Goal: Task Accomplishment & Management: Complete application form

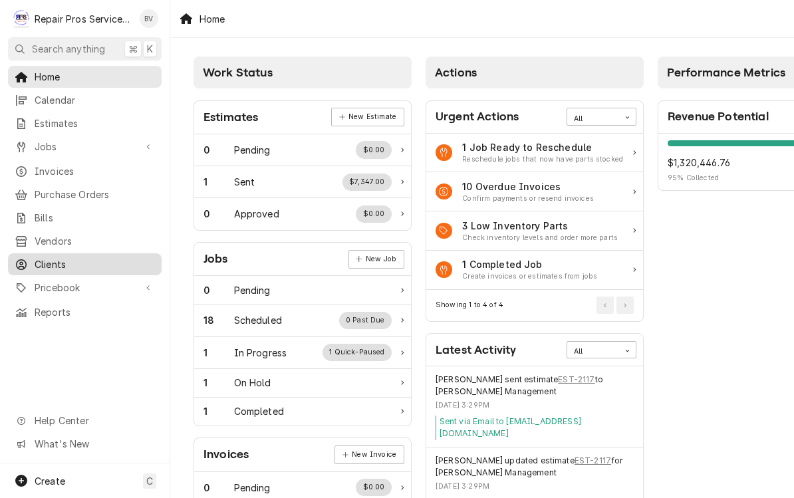
click at [40, 257] on span "Clients" at bounding box center [95, 264] width 120 height 14
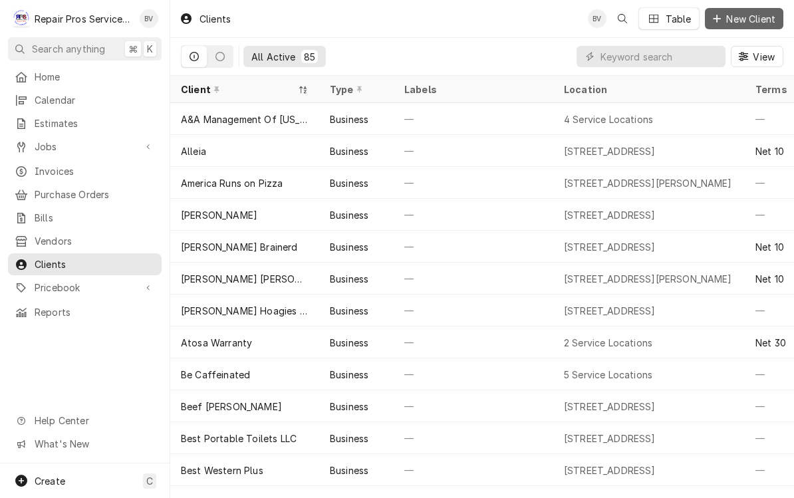
click at [718, 16] on icon "Dynamic Content Wrapper" at bounding box center [717, 18] width 8 height 9
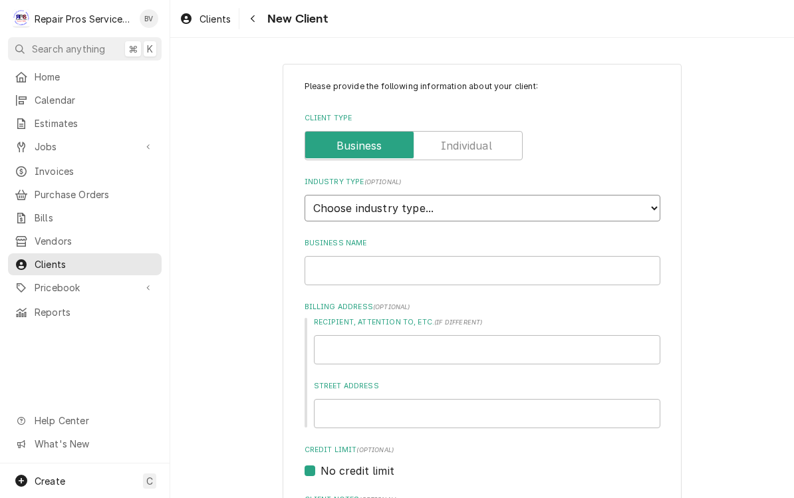
click at [402, 202] on select "Choose industry type... Residential Commercial Industrial Government" at bounding box center [483, 208] width 356 height 27
select select "1"
type textarea "x"
click at [352, 257] on input "Business Name" at bounding box center [483, 270] width 356 height 29
type input "A"
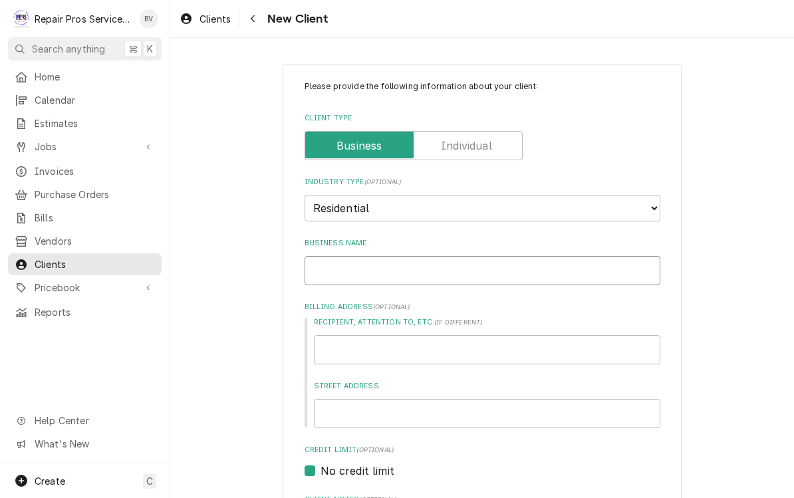
type textarea "x"
type input "Ax"
type textarea "x"
type input "Axe"
type textarea "x"
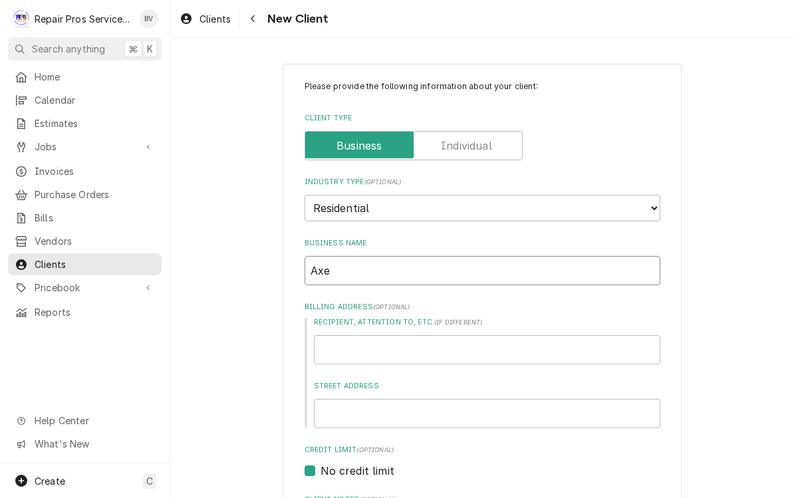
type input "Axel"
type textarea "x"
type input "Axel"
type textarea "x"
type input "Axel"
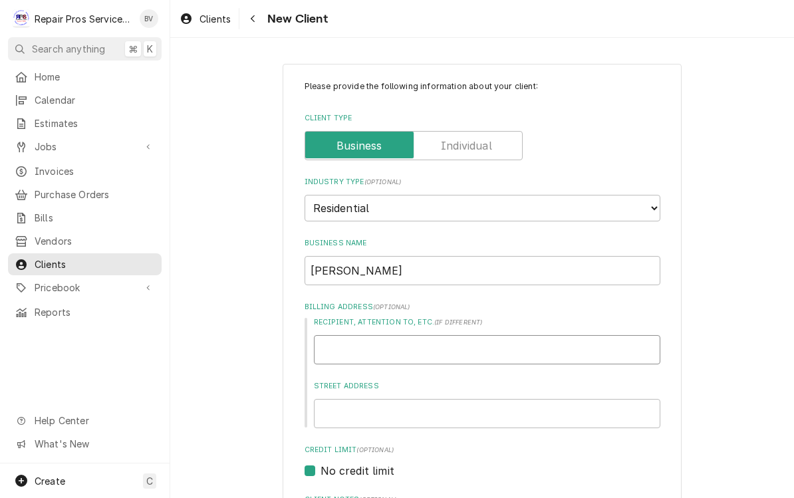
click at [343, 341] on input "Recipient, Attention To, etc. ( if different )" at bounding box center [487, 349] width 347 height 29
type input "3"
type textarea "x"
type input "38"
type textarea "x"
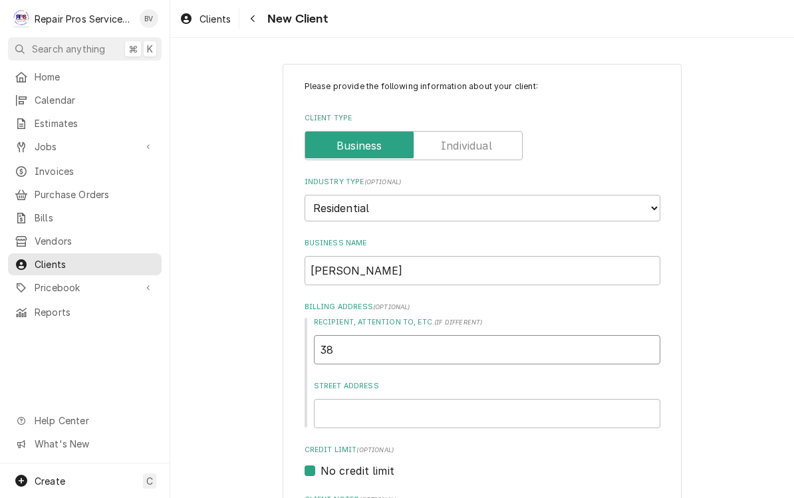
type input "389"
type textarea "x"
type input "3896"
type textarea "x"
type input "3896"
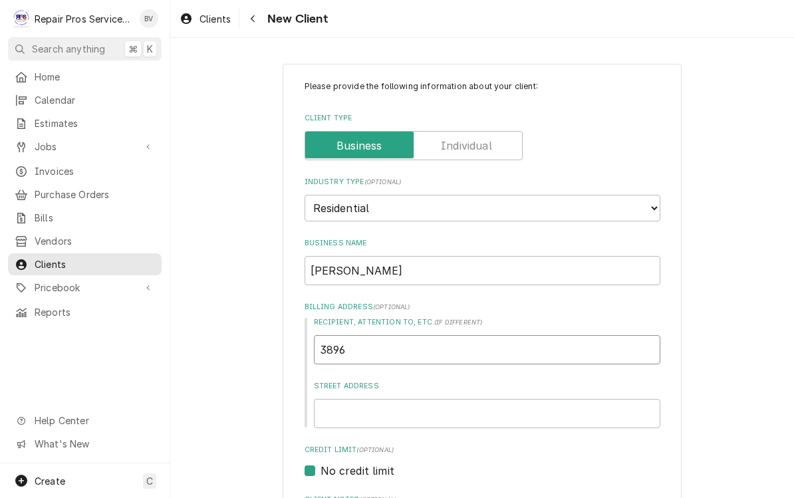
type textarea "x"
type input "3896 F"
type textarea "x"
type input "3896 Fa"
type textarea "x"
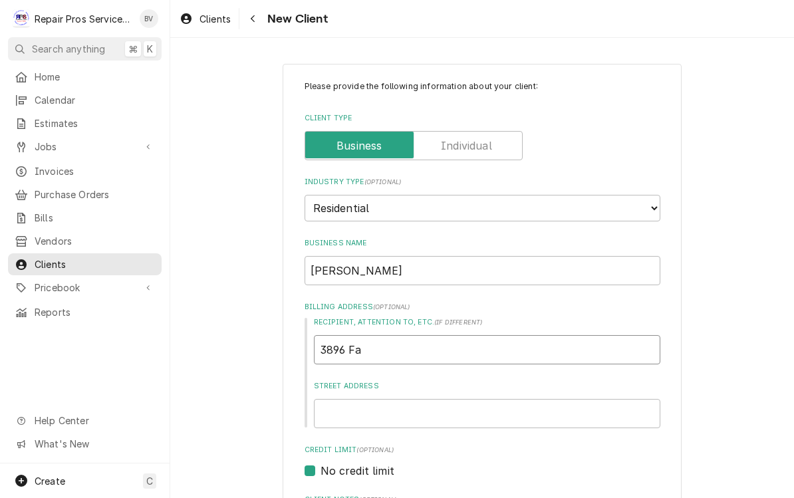
type input "3896 Fai"
type textarea "x"
type input "3896 Fair"
type textarea "x"
type input "3896 Fairf"
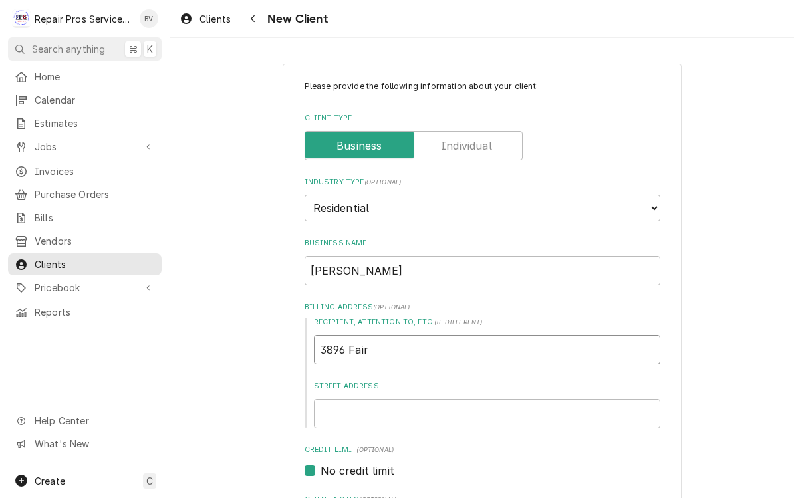
type textarea "x"
type input "3896 Fairfa"
type textarea "x"
type input "3896 Fairfax"
type textarea "x"
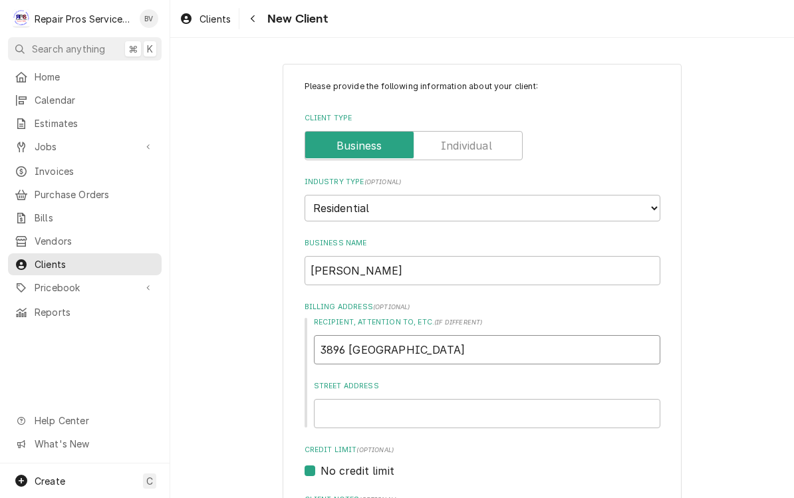
type input "3896 Fairfax"
type textarea "x"
type input "3896 Fairfax D"
type textarea "x"
type input "3896 Fairfax Dr"
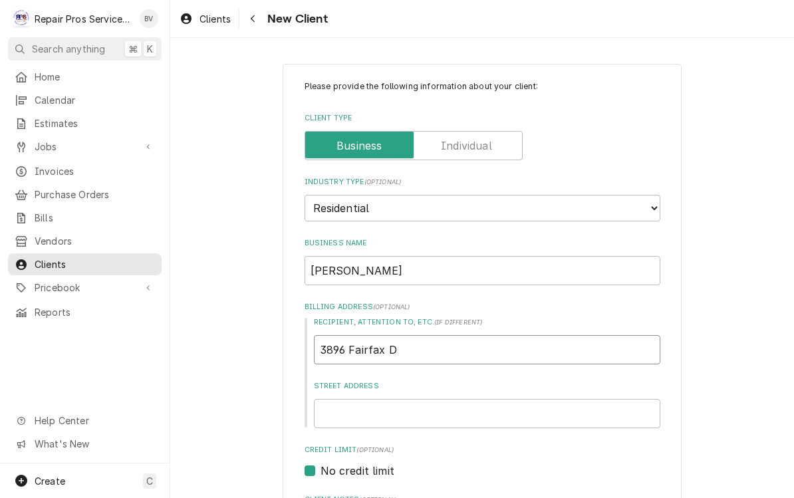
type textarea "x"
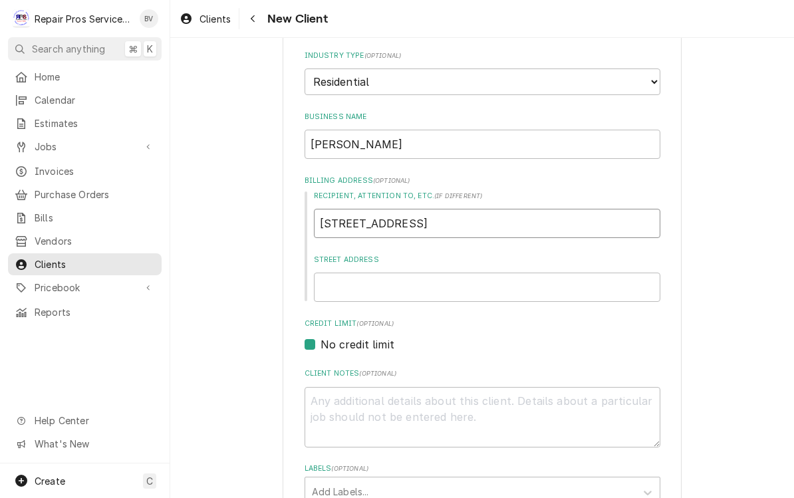
scroll to position [126, 0]
type input "3896 Fairfax D"
type textarea "x"
type input "3896 Fairfax"
type textarea "x"
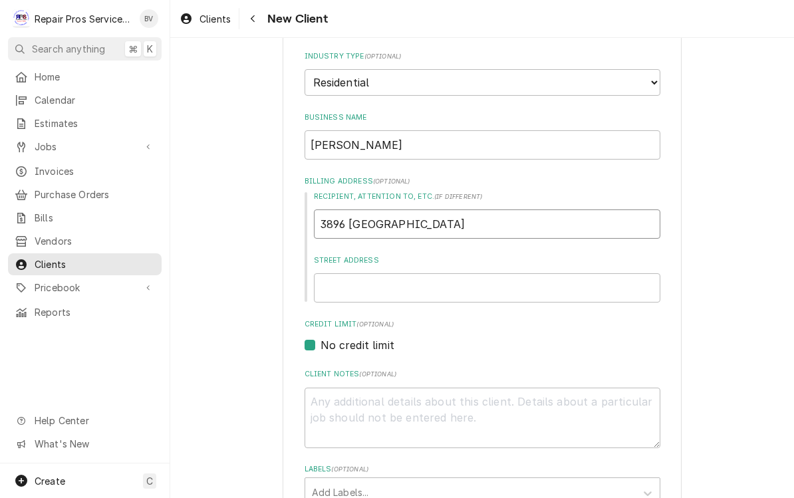
type input "3896 Fairfax"
type textarea "x"
type input "3896 Fairfa"
type textarea "x"
type input "3896 Fairf"
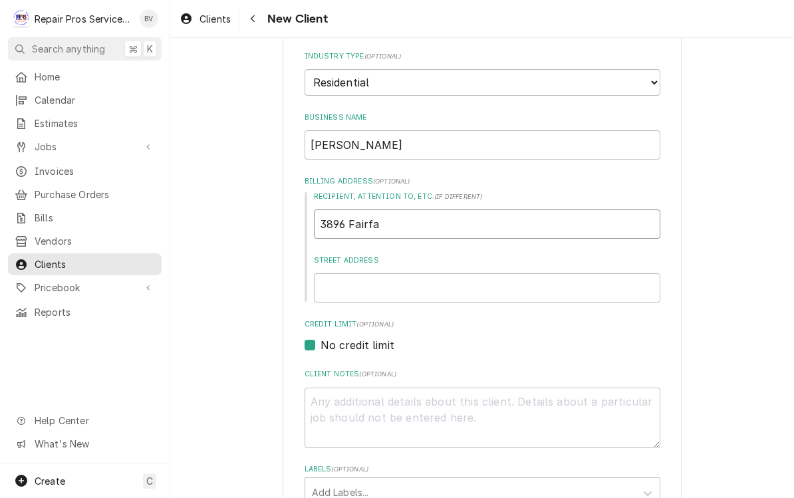
type textarea "x"
type input "3896 Fair"
type textarea "x"
type input "3896 Fai"
type textarea "x"
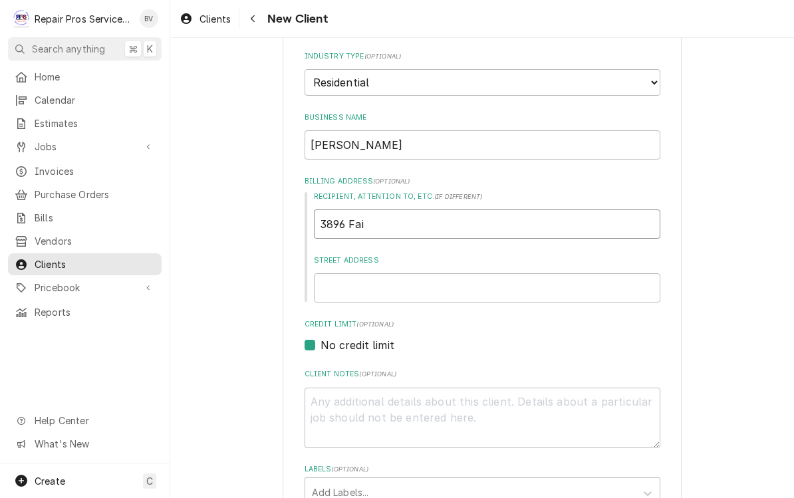
type input "3896 Fa"
type textarea "x"
type input "3896 F"
type textarea "x"
type input "3896"
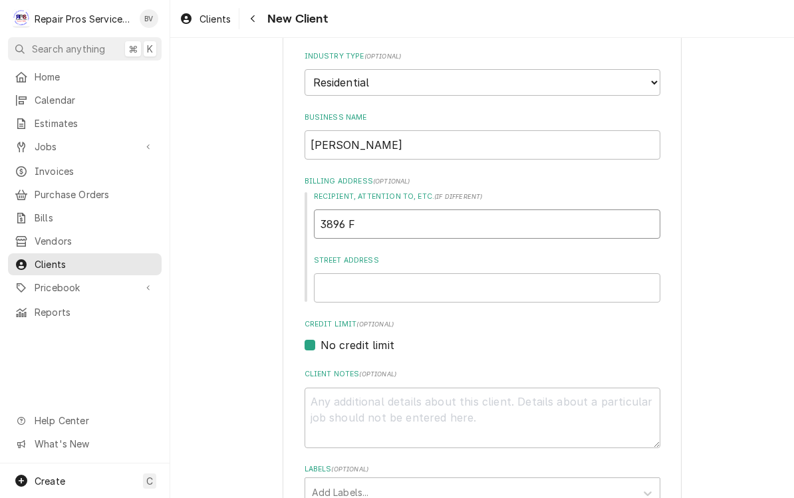
type textarea "x"
type input "3896"
type textarea "x"
type input "389"
type textarea "x"
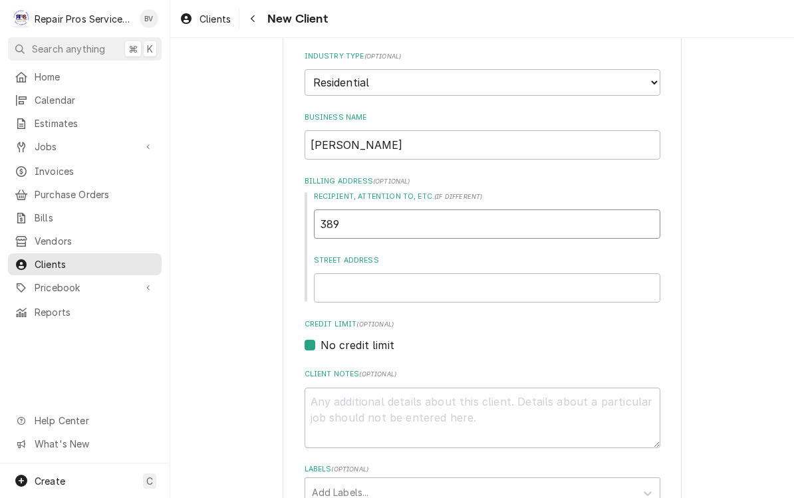
type input "38"
type textarea "x"
type input "3"
type textarea "x"
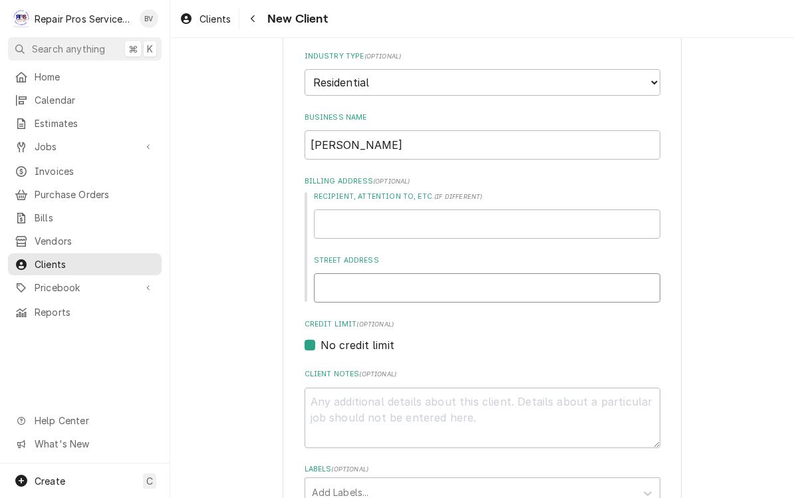
click at [344, 274] on input "Street Address" at bounding box center [487, 287] width 347 height 29
type input "3"
type textarea "x"
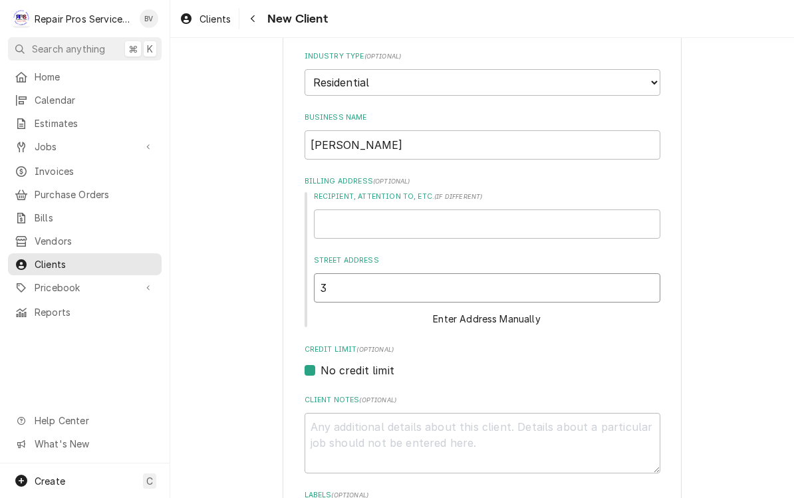
type input "38"
type textarea "x"
type input "389"
type textarea "x"
type input "3896"
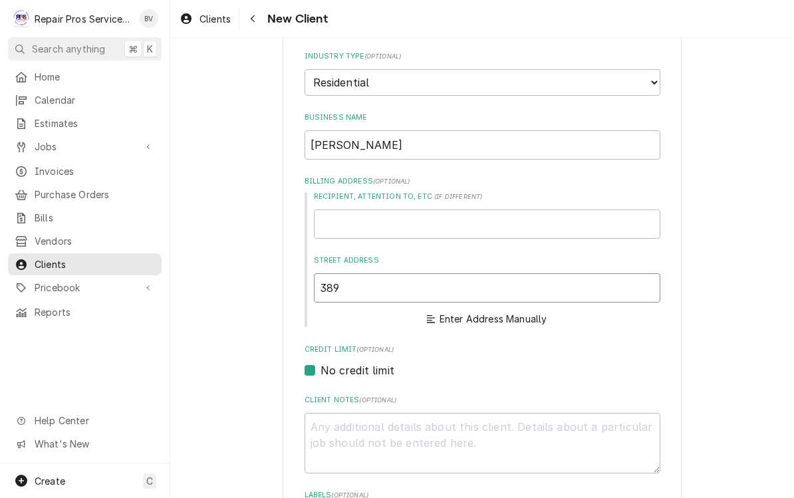
type textarea "x"
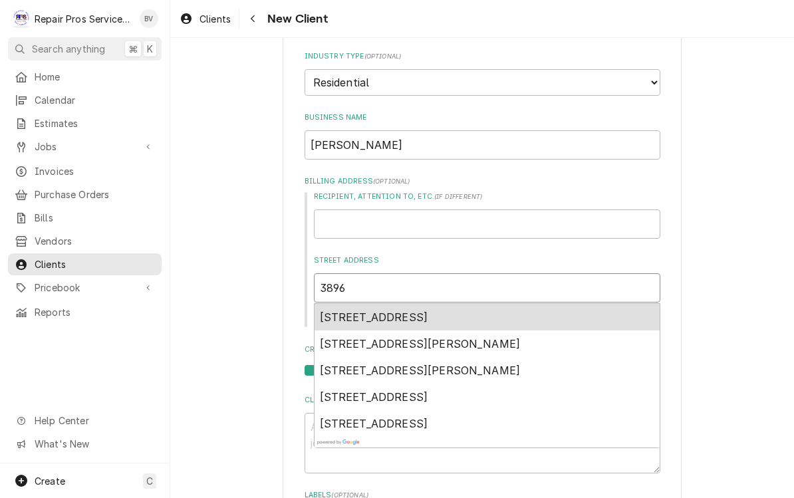
type input "3896"
type textarea "x"
type input "3896 F"
type textarea "x"
type input "3896 Fa"
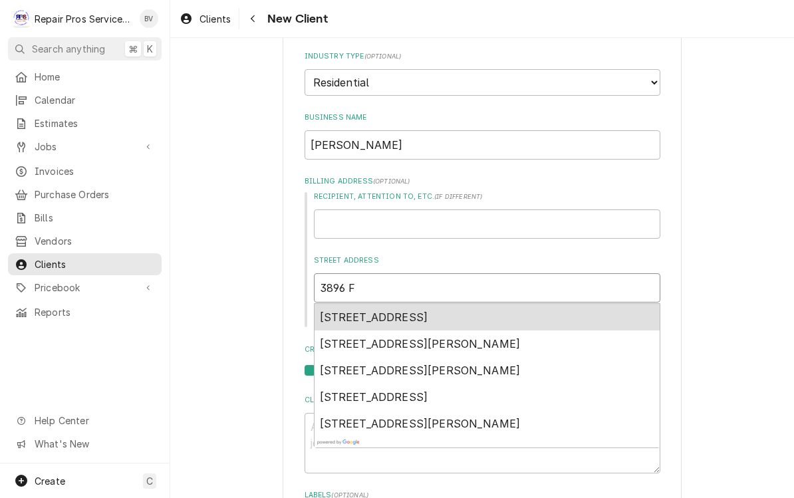
type textarea "x"
type input "3896 Fai"
type textarea "x"
type input "3896 Fair"
type textarea "x"
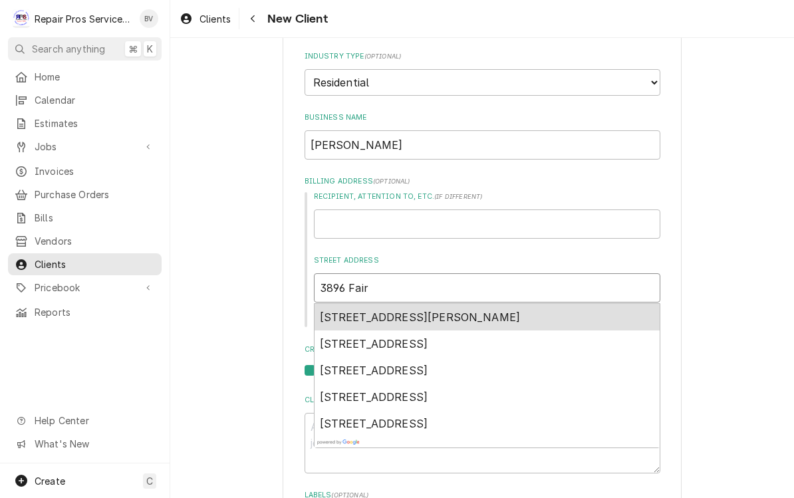
click at [458, 324] on span "3896 Fairfax Dr, Chattanooga, TN, USA" at bounding box center [420, 317] width 201 height 13
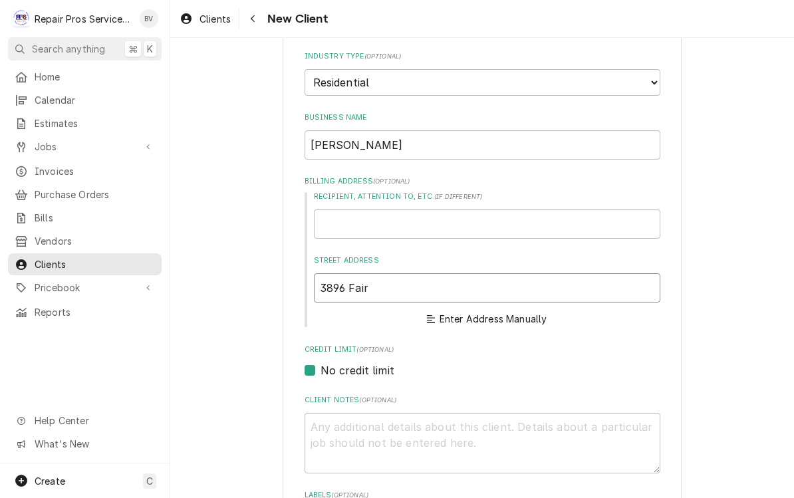
type input "3896 Fairfax Dr"
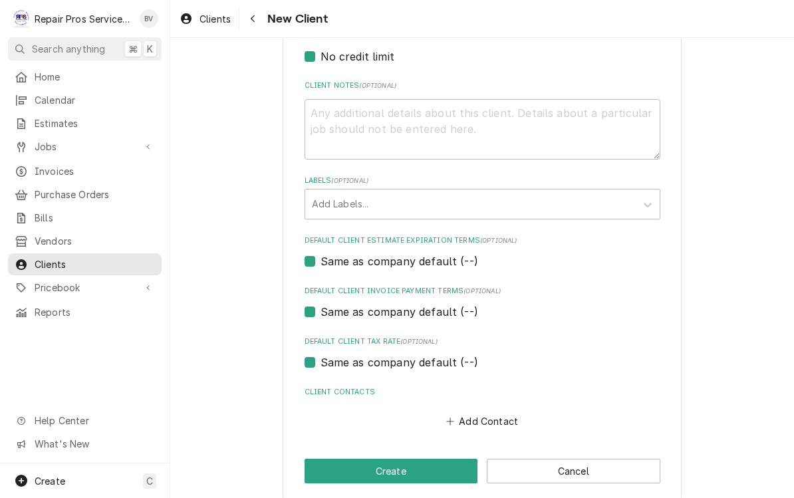
scroll to position [605, 0]
click at [479, 413] on button "Add Contact" at bounding box center [482, 422] width 77 height 19
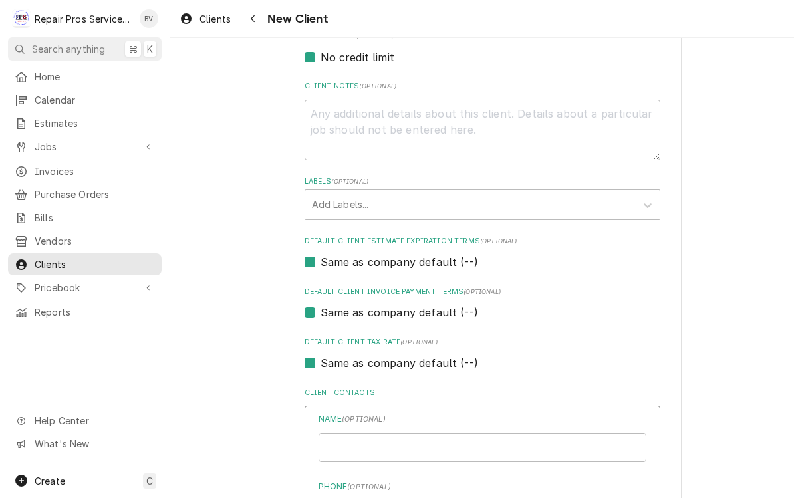
type textarea "x"
click at [397, 434] on input "Business Name" at bounding box center [483, 447] width 328 height 29
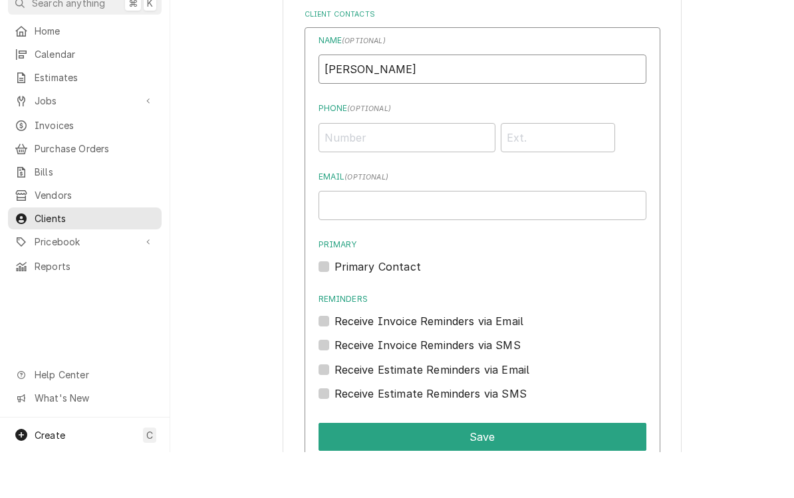
scroll to position [939, 0]
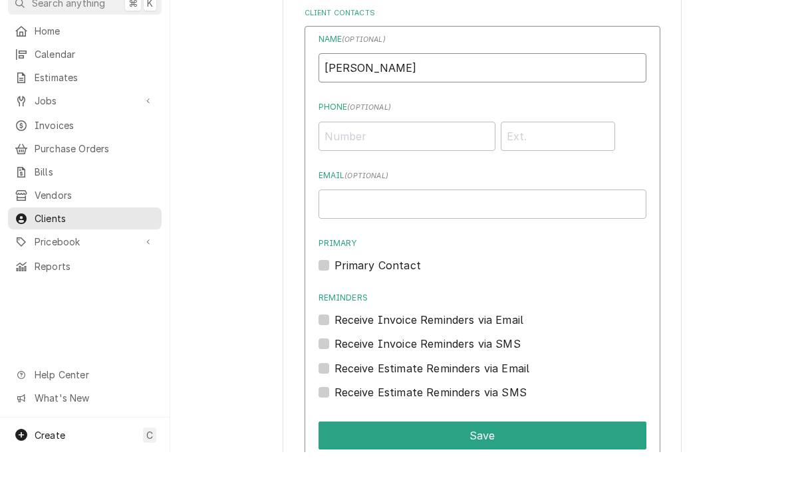
type input "[PERSON_NAME]"
click at [380, 168] on input "Phone ( optional )" at bounding box center [407, 182] width 177 height 29
type input "(423) 946-0697"
click at [339, 358] on label "Receive Invoice Reminders via Email" at bounding box center [430, 366] width 190 height 16
click at [339, 358] on input "Reminders" at bounding box center [499, 372] width 328 height 29
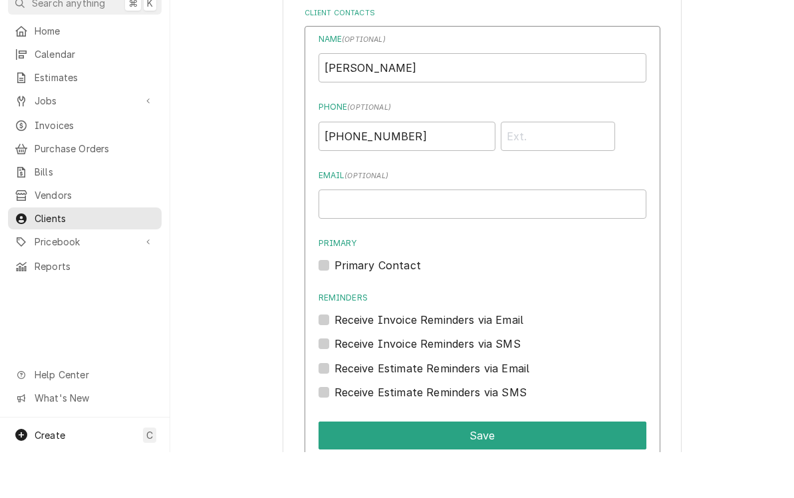
checkbox input "true"
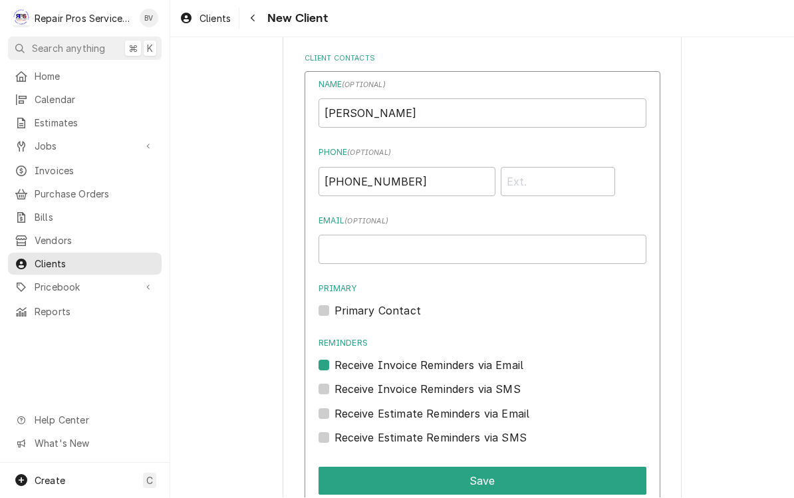
click at [339, 382] on label "Receive Invoice Reminders via SMS" at bounding box center [428, 390] width 186 height 16
click at [339, 382] on input "Contact Edit Form" at bounding box center [499, 396] width 328 height 29
checkbox input "true"
click at [340, 303] on label "Primary Contact" at bounding box center [378, 311] width 86 height 16
click at [340, 303] on input "Primary" at bounding box center [499, 317] width 328 height 29
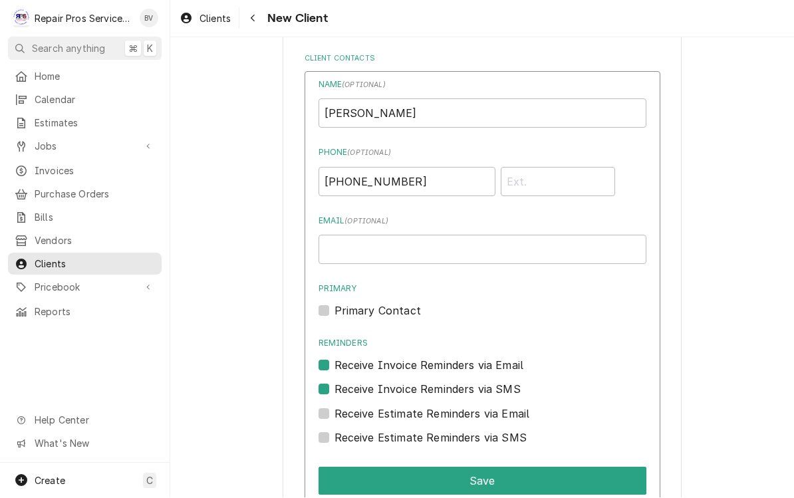
checkbox input "true"
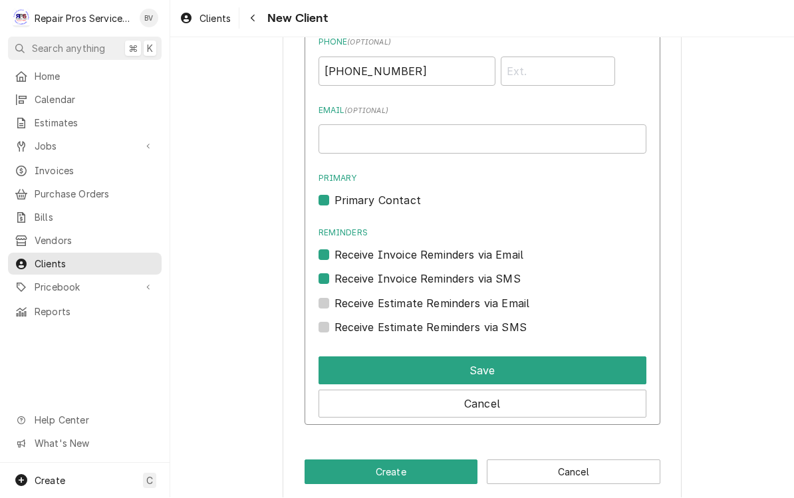
scroll to position [1051, 0]
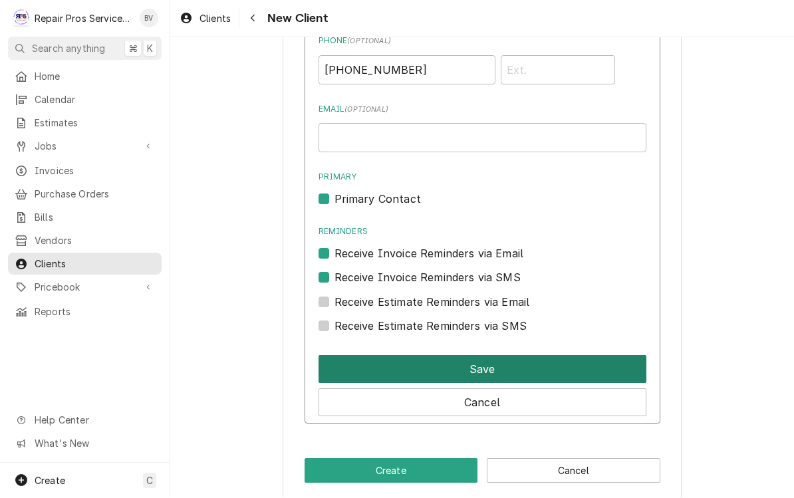
click at [501, 356] on button "Save" at bounding box center [483, 370] width 328 height 28
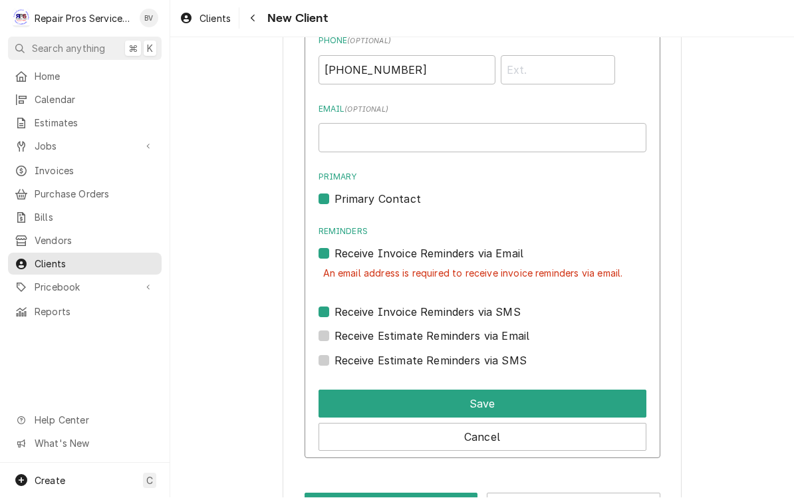
click at [335, 246] on label "Receive Invoice Reminders via Email" at bounding box center [430, 254] width 190 height 16
click at [335, 246] on input "Reminders" at bounding box center [499, 260] width 328 height 29
checkbox input "false"
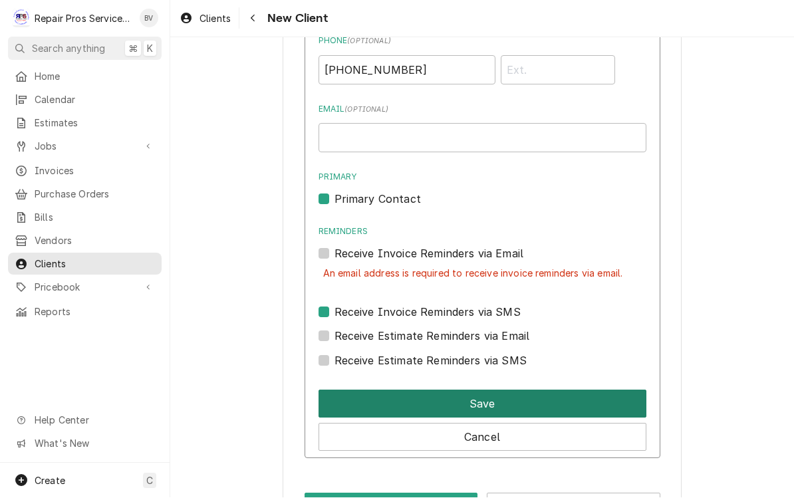
click at [512, 394] on button "Save" at bounding box center [483, 404] width 328 height 28
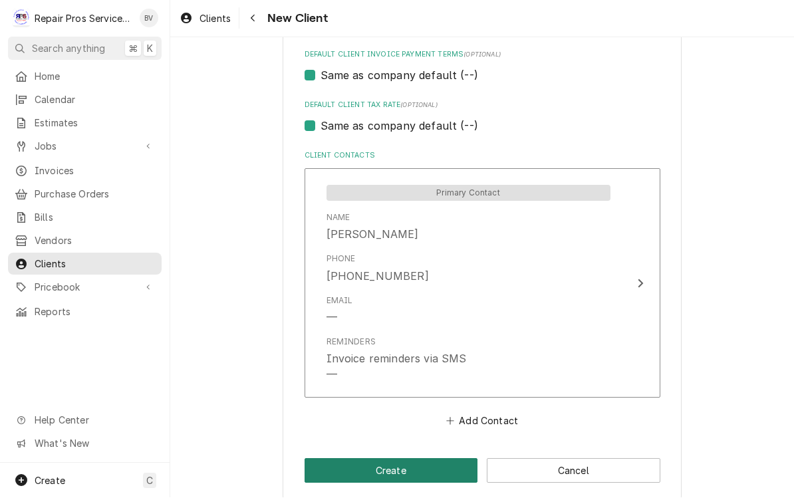
click at [402, 459] on button "Create" at bounding box center [392, 471] width 174 height 25
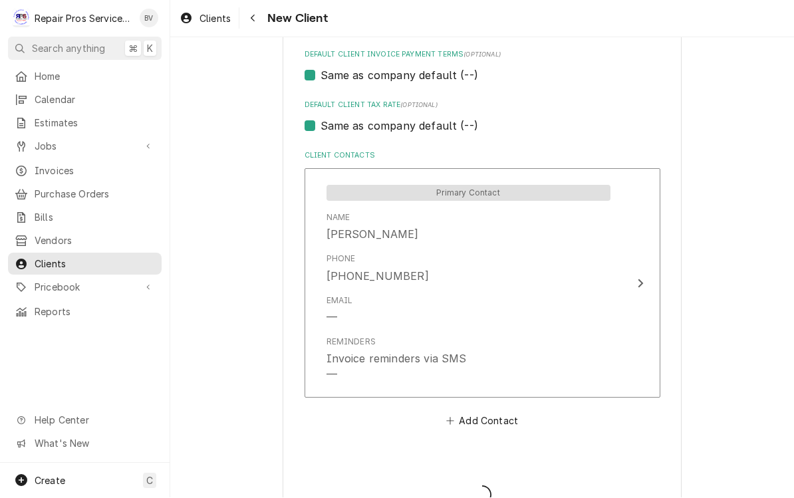
type textarea "x"
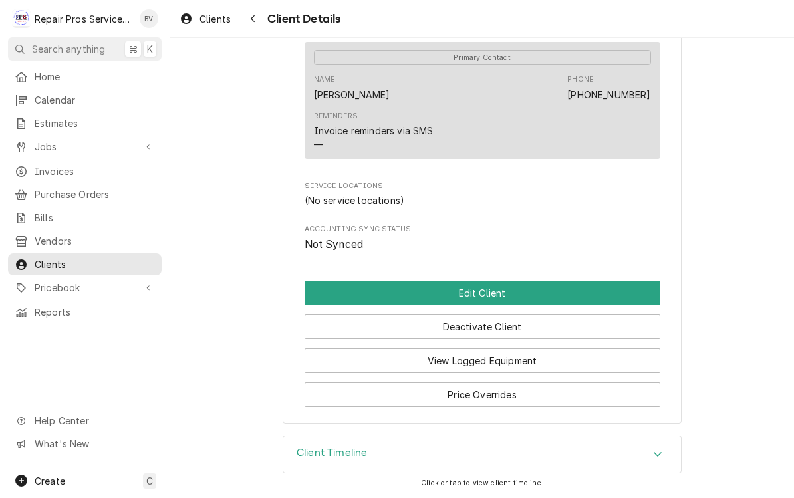
scroll to position [448, 0]
click at [39, 143] on span "Jobs" at bounding box center [85, 147] width 100 height 14
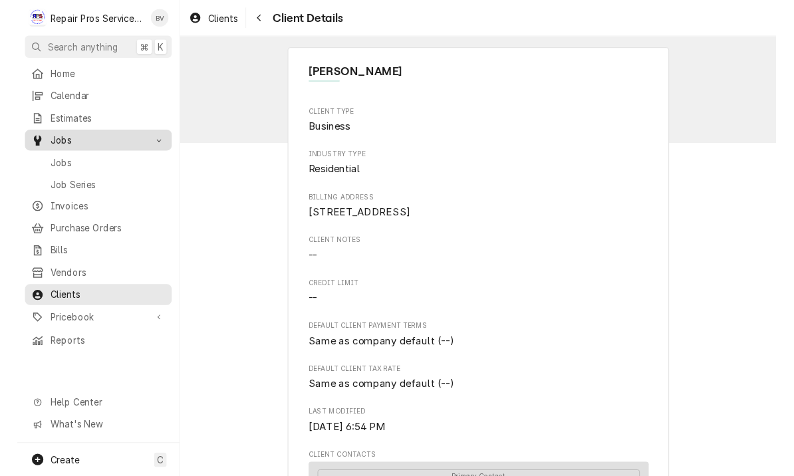
scroll to position [0, 0]
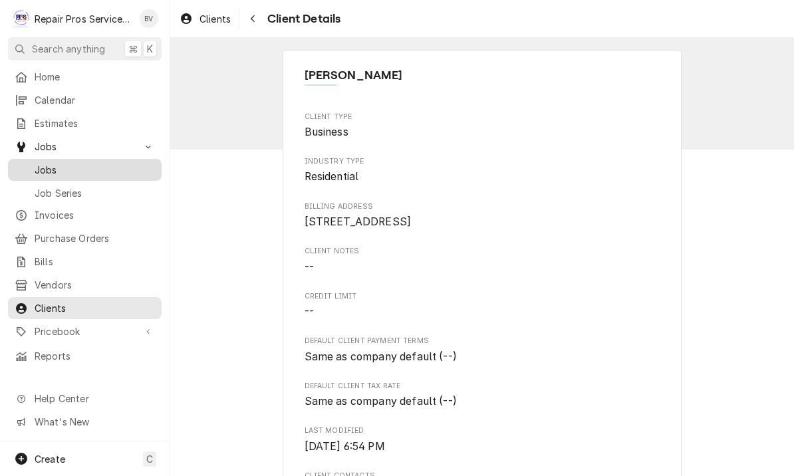
click at [49, 164] on span "Jobs" at bounding box center [95, 170] width 120 height 14
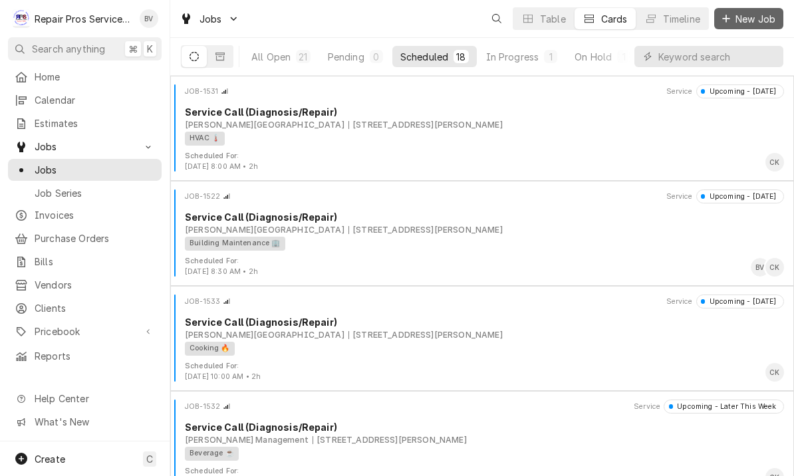
click at [734, 15] on span "New Job" at bounding box center [755, 19] width 45 height 14
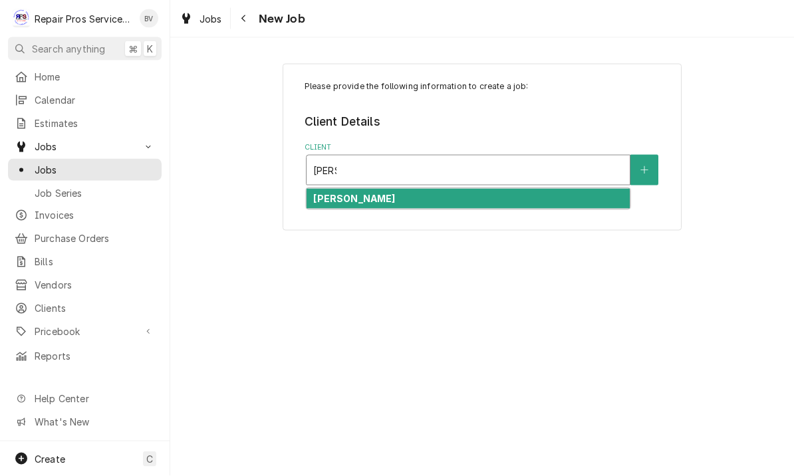
click at [388, 191] on div "[PERSON_NAME]" at bounding box center [468, 199] width 323 height 21
type input "[PERSON_NAME]"
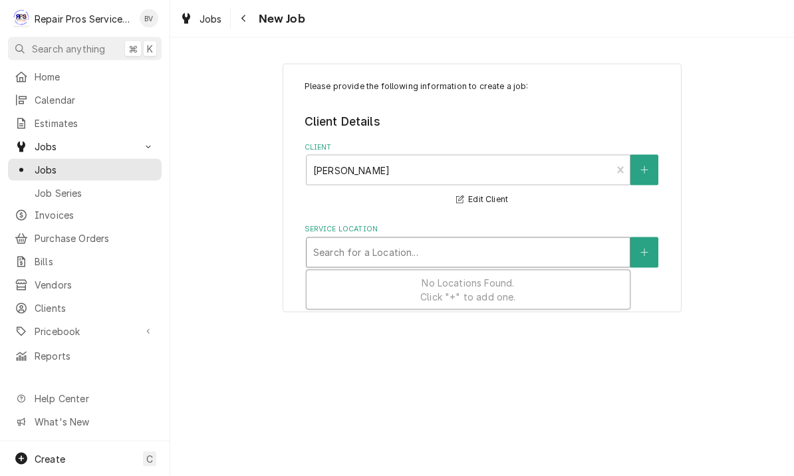
click at [484, 297] on span "No Locations Found. Click "+" to add one." at bounding box center [467, 289] width 95 height 25
click at [570, 305] on div "No Locations Found. Click "+" to add one." at bounding box center [468, 290] width 323 height 39
click at [573, 292] on div "No Locations Found. Click "+" to add one." at bounding box center [468, 290] width 323 height 39
click at [648, 253] on icon "Create New Location" at bounding box center [645, 252] width 8 height 9
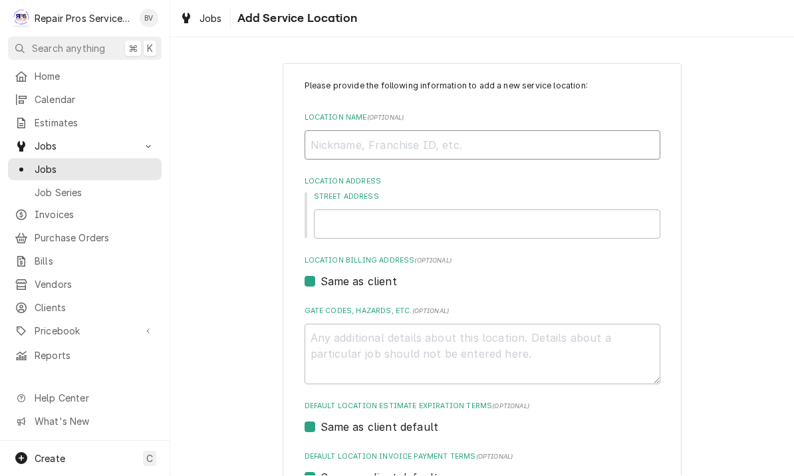
click at [361, 140] on input "Location Name ( optional )" at bounding box center [483, 145] width 356 height 29
type textarea "x"
type input "H"
type textarea "x"
type input "Ho"
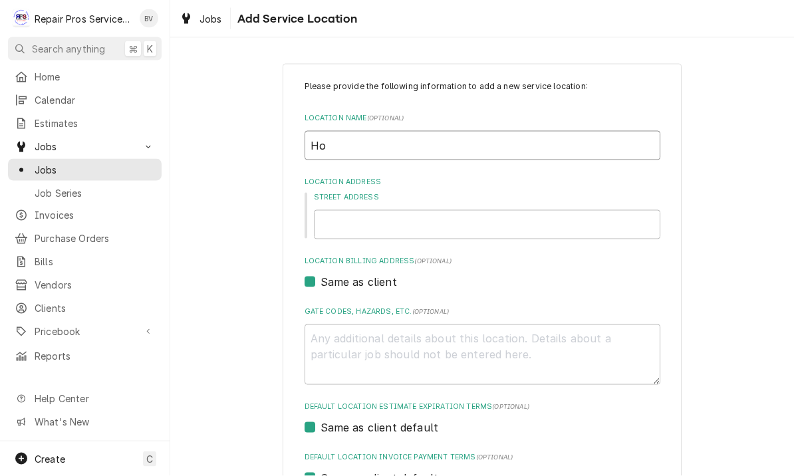
type textarea "x"
type input "Hom"
type textarea "x"
type input "Home"
type textarea "x"
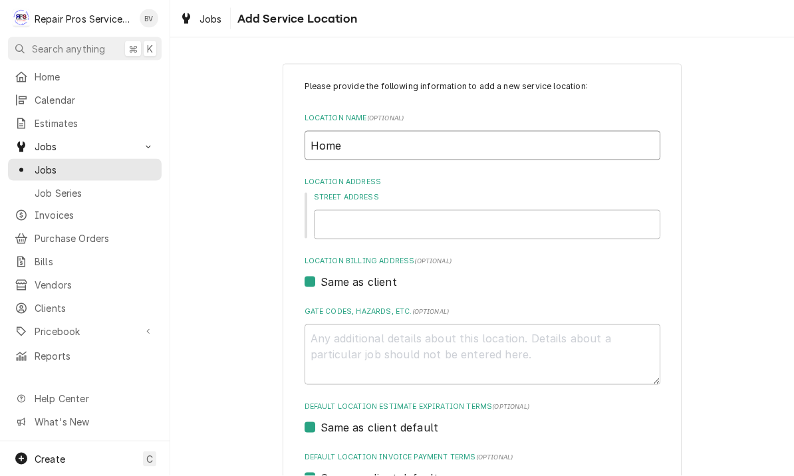
type input "Home"
click at [361, 226] on input "Street Address" at bounding box center [487, 224] width 347 height 29
type textarea "x"
type input "3"
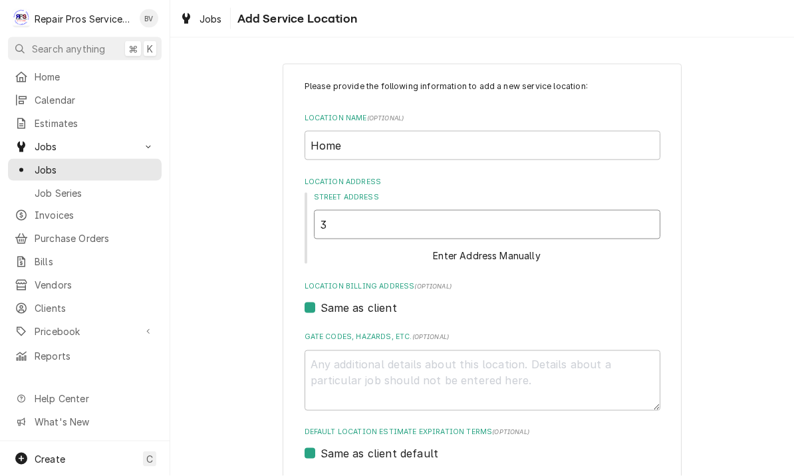
type textarea "x"
type input "38"
type textarea "x"
type input "389"
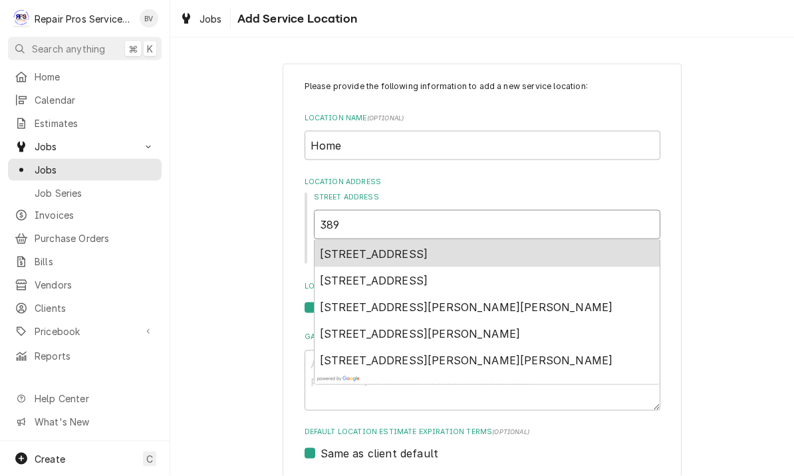
type textarea "x"
type input "3896"
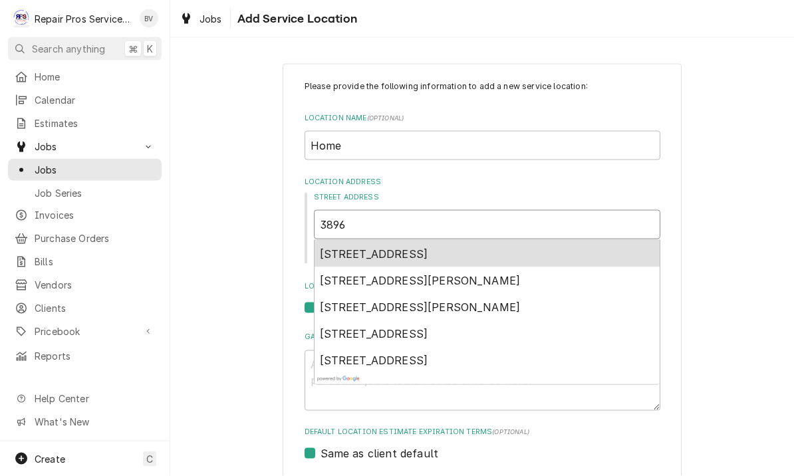
type textarea "x"
type input "3896"
type textarea "x"
type input "3896 F"
type textarea "x"
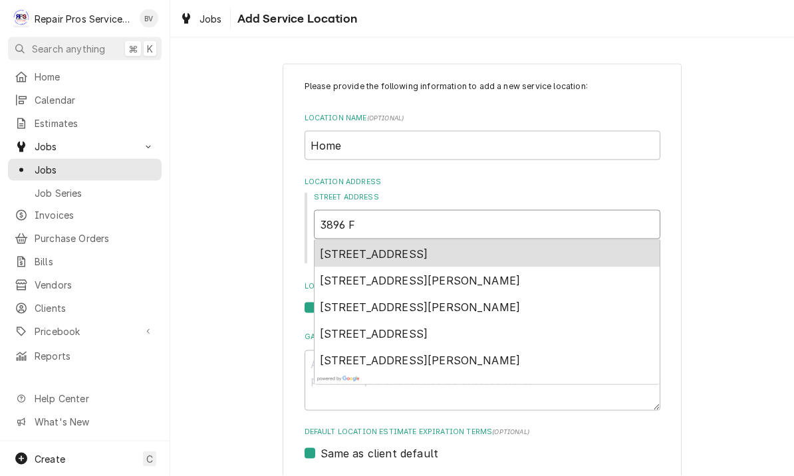
type input "3896 Fa"
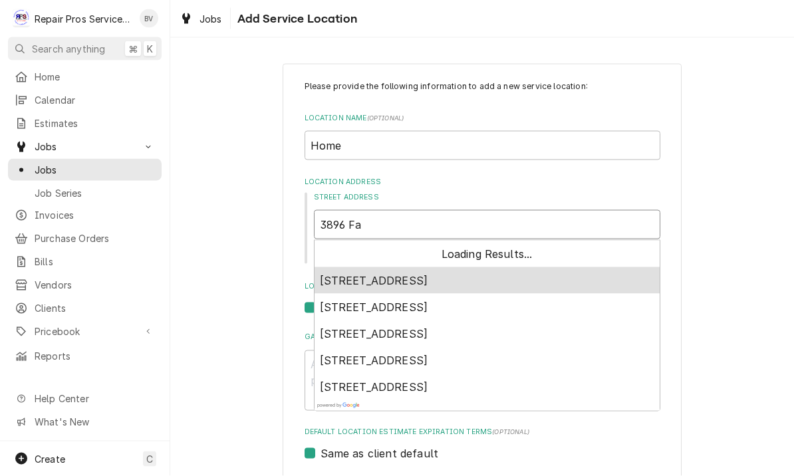
type textarea "x"
type input "3896 Fai"
type textarea "x"
type input "3896 Fair"
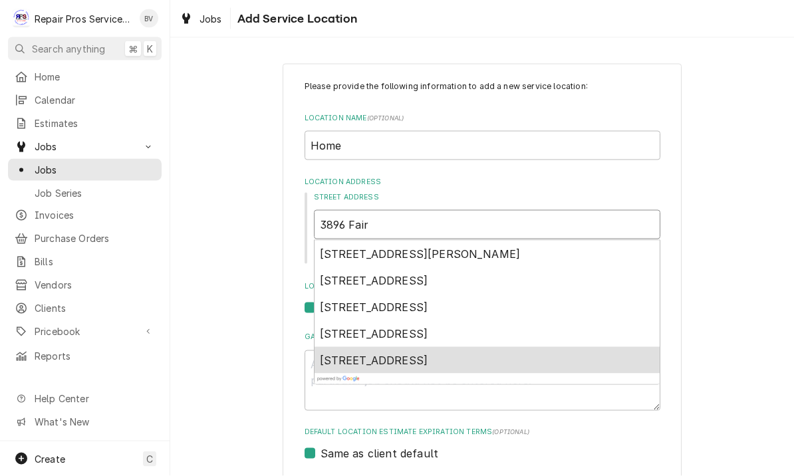
click at [470, 366] on div "3896 Fairfax Dr, Chattanooga, TN, USA" at bounding box center [487, 360] width 345 height 27
type textarea "x"
type input "3896 Fairfax Dr"
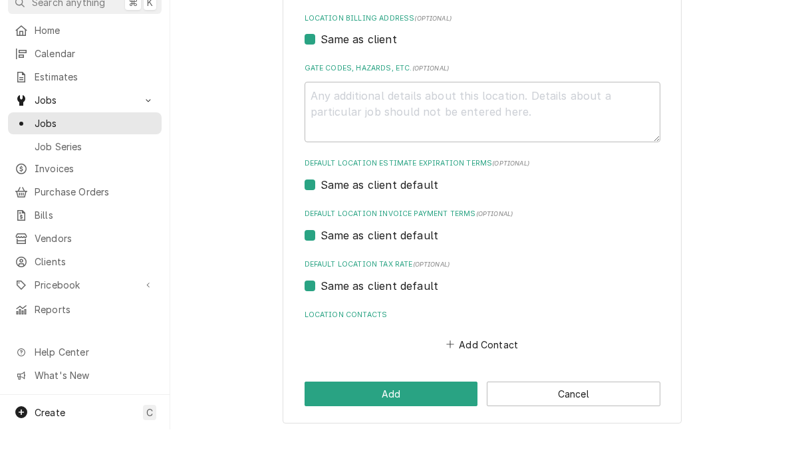
scroll to position [1, 0]
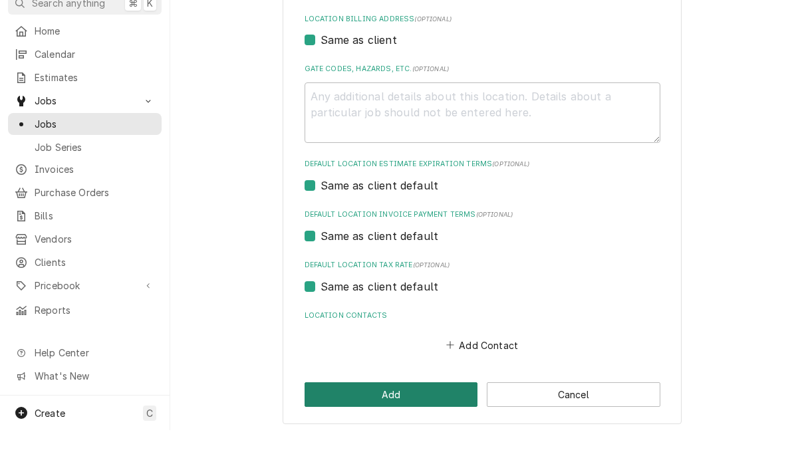
click at [394, 428] on button "Add" at bounding box center [392, 440] width 174 height 25
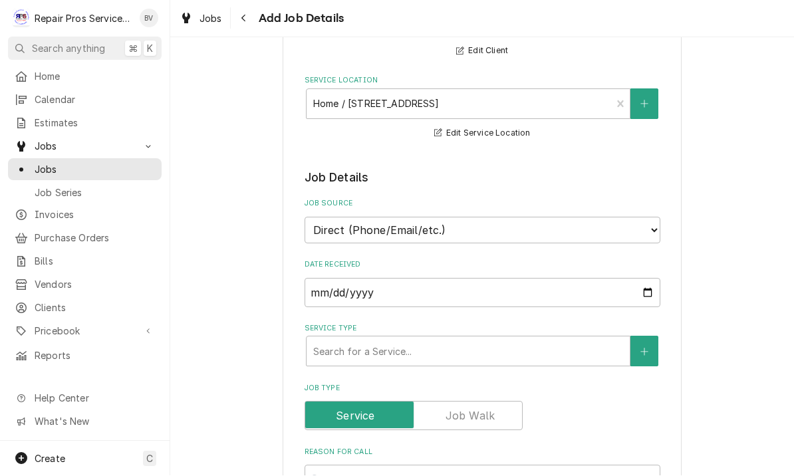
scroll to position [160, 0]
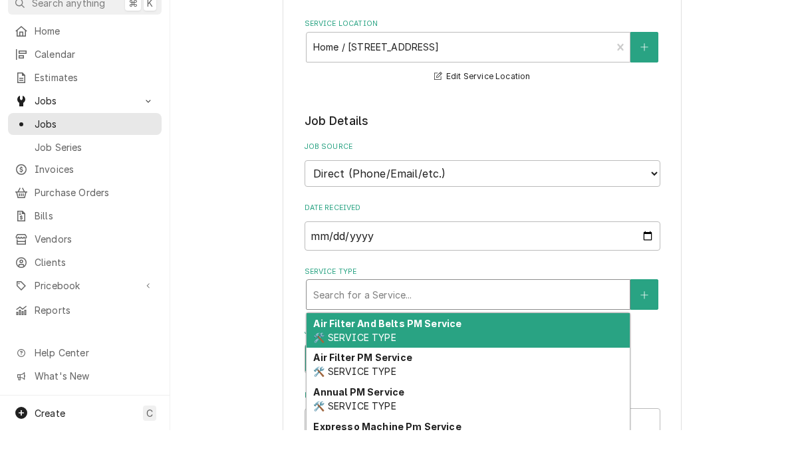
type textarea "x"
type input "d"
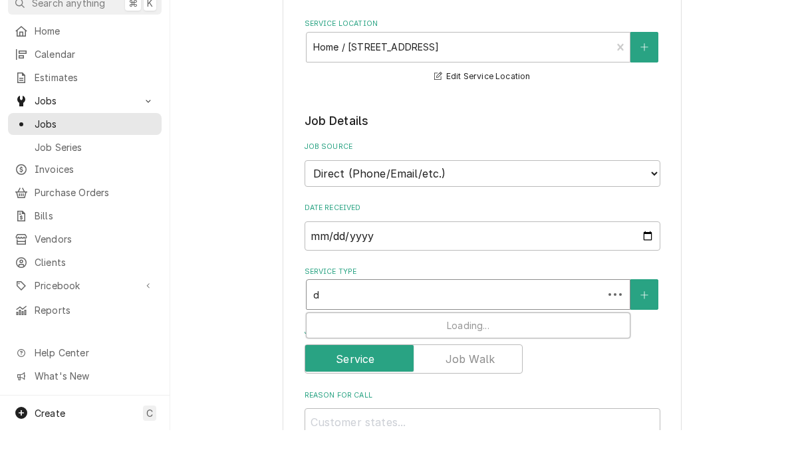
type textarea "x"
type input "di"
type textarea "x"
type input "dia"
type textarea "x"
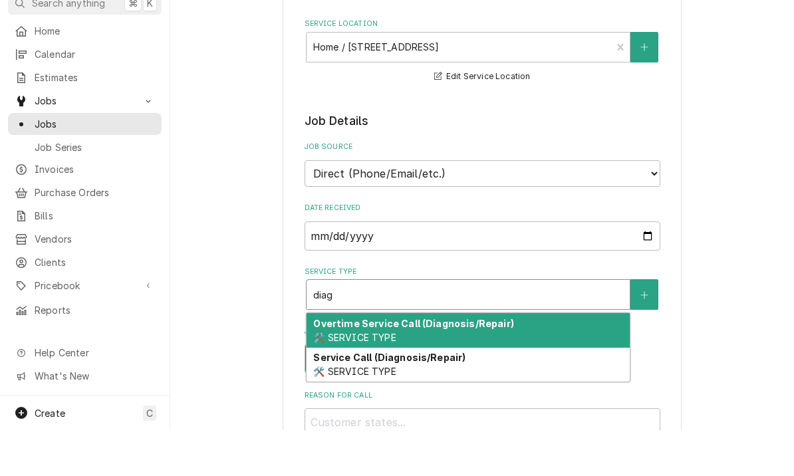
click at [383, 412] on span "🛠️ SERVICE TYPE" at bounding box center [354, 417] width 82 height 11
type input "diag"
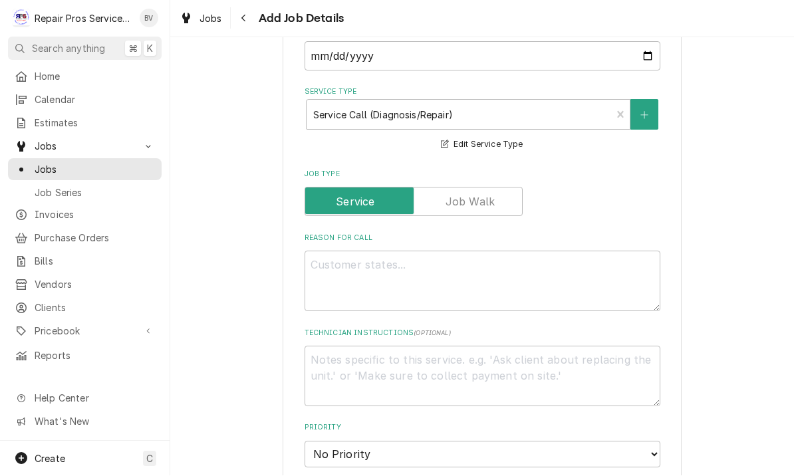
scroll to position [387, 0]
click at [359, 263] on textarea "Reason For Call" at bounding box center [483, 280] width 356 height 61
type textarea "x"
type textarea "O"
type textarea "x"
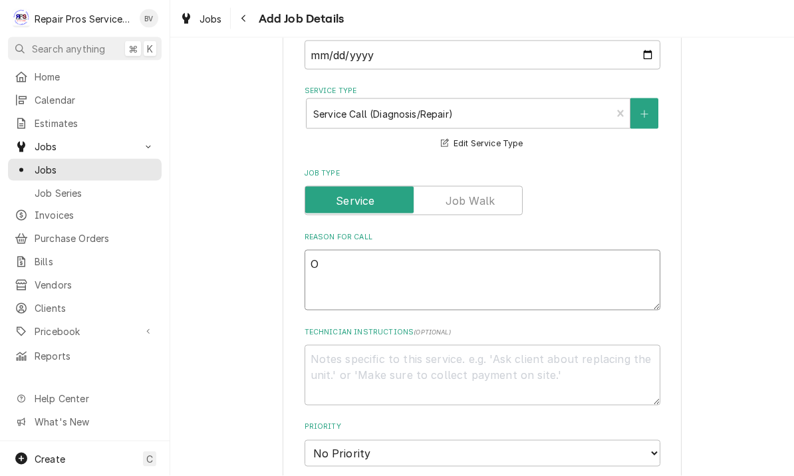
type textarea "Ov"
type textarea "x"
type textarea "Ove"
type textarea "x"
type textarea "Oven"
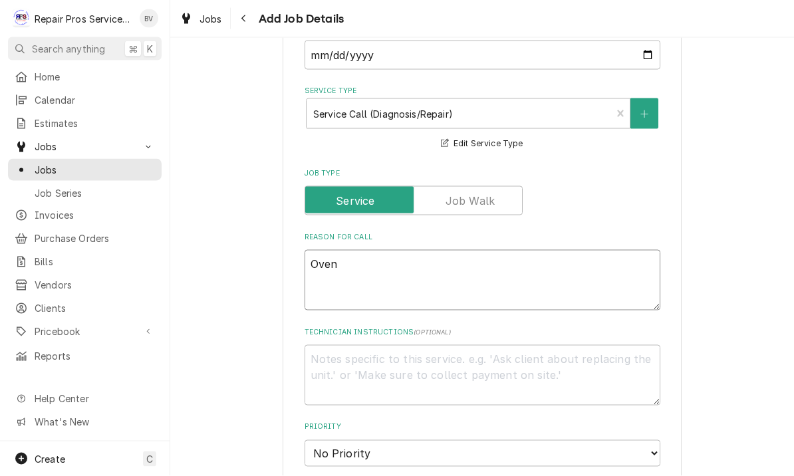
type textarea "x"
type textarea "Oven"
type textarea "x"
type textarea "Oven e"
type textarea "x"
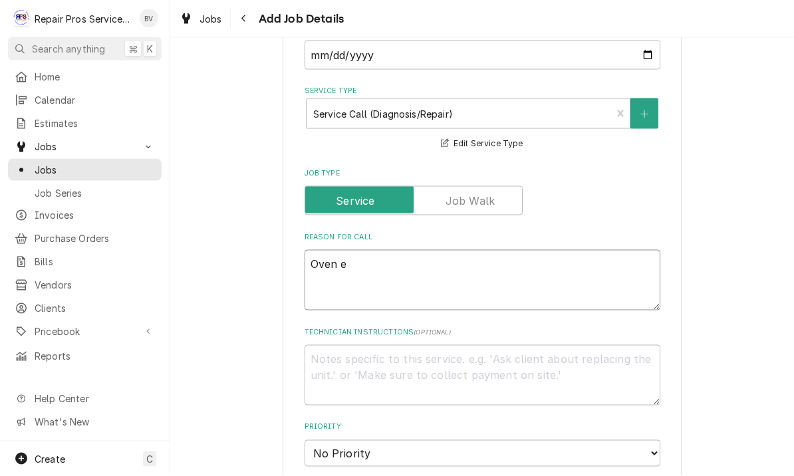
type textarea "Oven el"
type textarea "x"
type textarea "Oven ele"
type textarea "x"
type textarea "Oven elec"
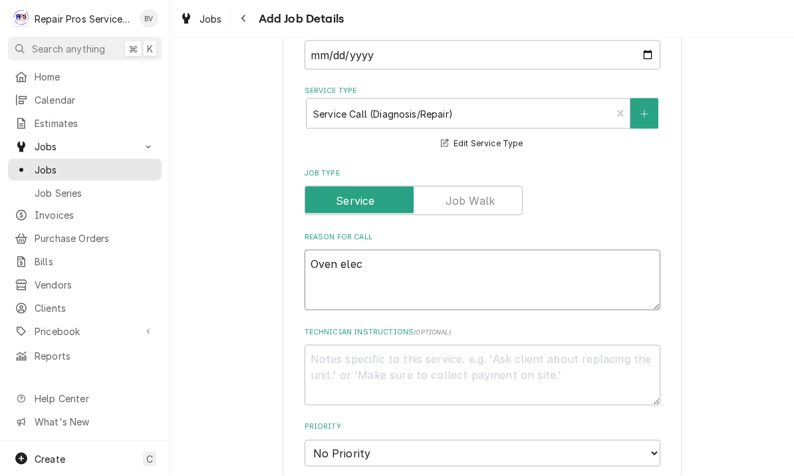
type textarea "x"
type textarea "Oven elect"
type textarea "x"
type textarea "Oven electr"
type textarea "x"
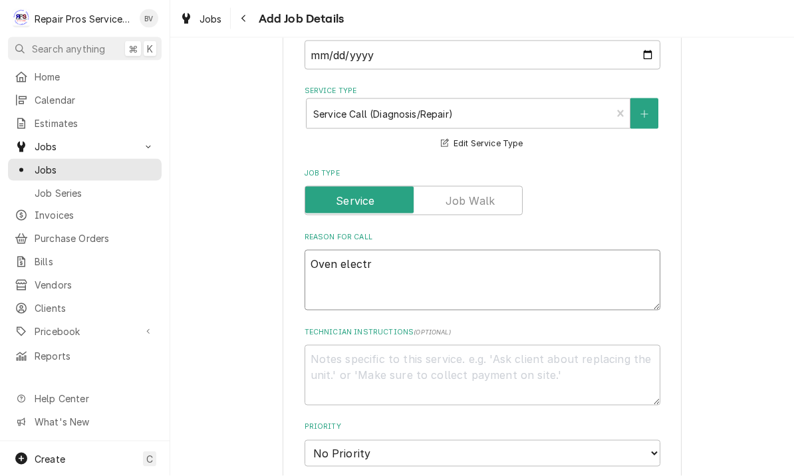
type textarea "Oven electri"
type textarea "x"
type textarea "Oven electric"
type textarea "x"
type textarea "Oven electric"
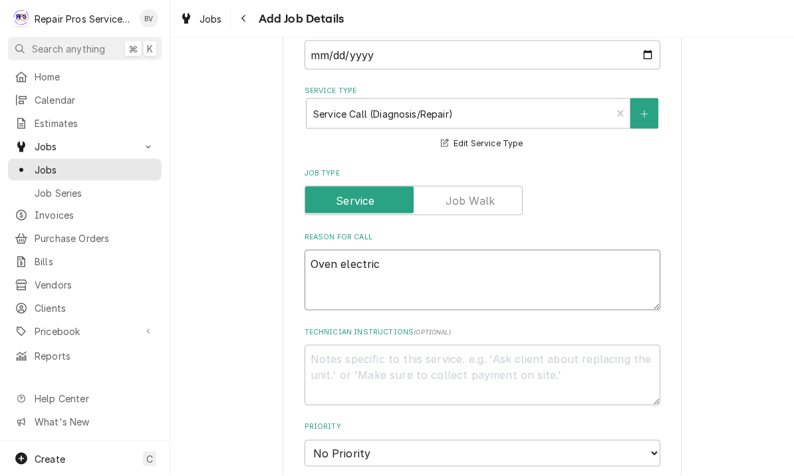
type textarea "x"
type textarea "Oven electric p"
type textarea "x"
type textarea "Oven electric pl"
type textarea "x"
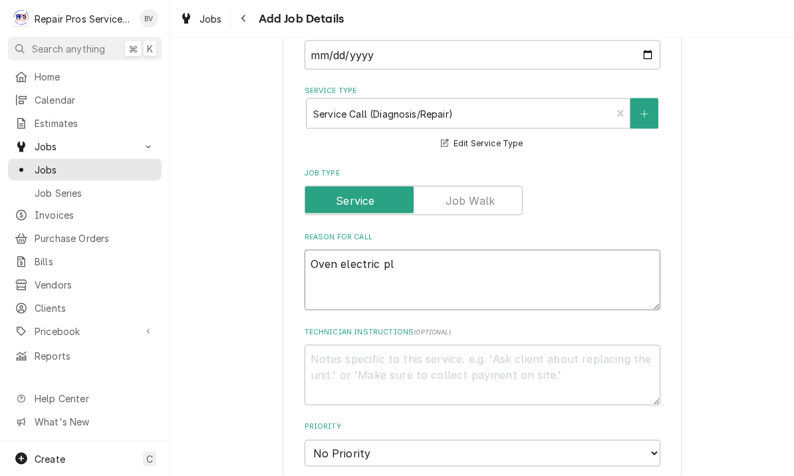
type textarea "Oven electric plu"
type textarea "x"
type textarea "Oven electric plug"
type textarea "x"
type textarea "Oven electric plug"
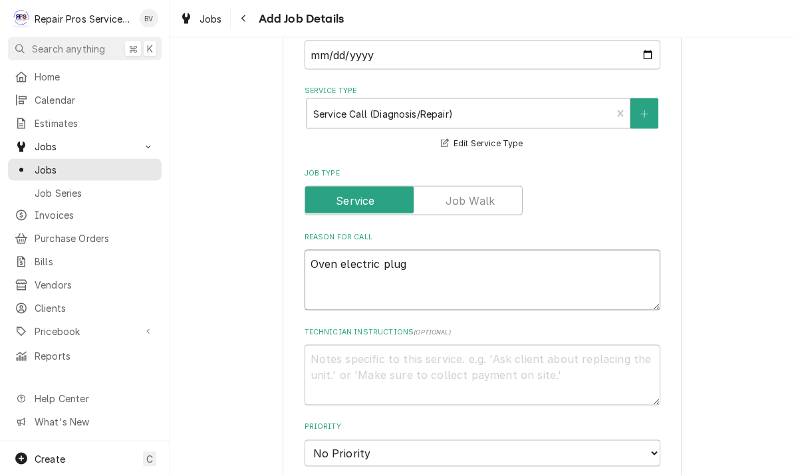
type textarea "x"
type textarea "Oven electric plug b"
type textarea "x"
type textarea "Oven electric plug ba"
type textarea "x"
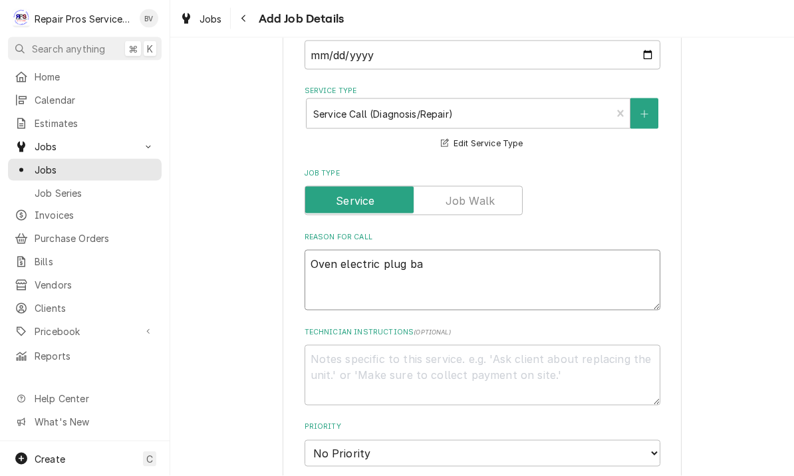
type textarea "Oven electric plug bad"
type textarea "x"
type textarea "Oven electric plug bad"
type textarea "x"
type textarea "Oven electric plug bad w"
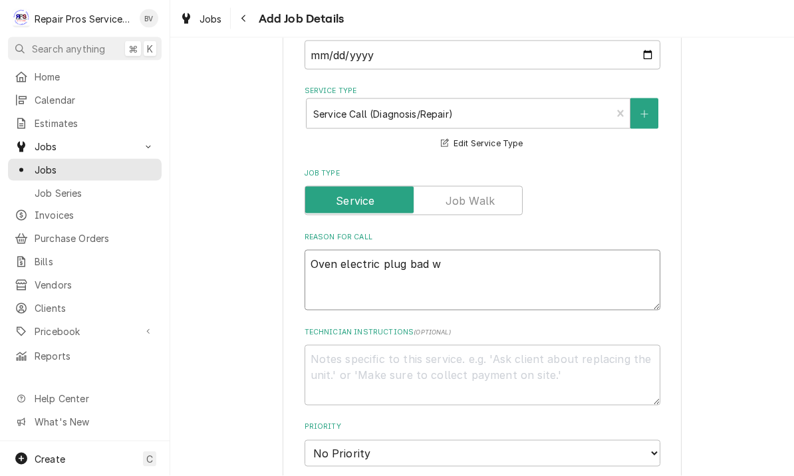
type textarea "x"
type textarea "Oven electric plug bad wi"
type textarea "x"
type textarea "Oven electric plug bad wir"
type textarea "x"
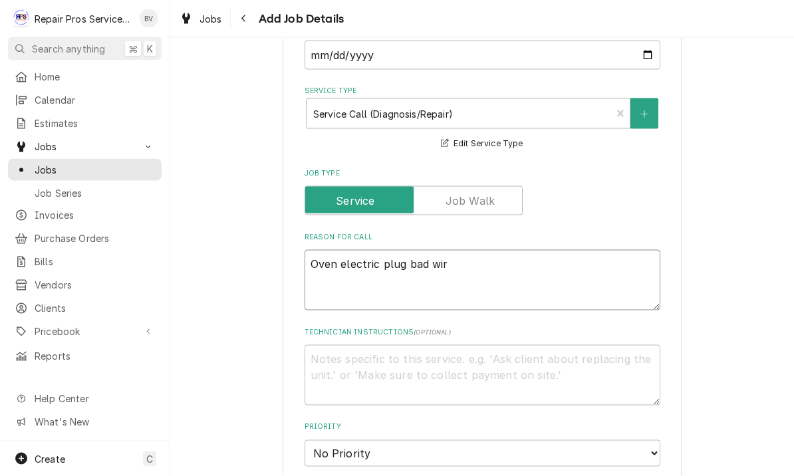
type textarea "Oven electric plug bad wire"
type textarea "x"
type textarea "Oven electric plug bad wires"
type textarea "x"
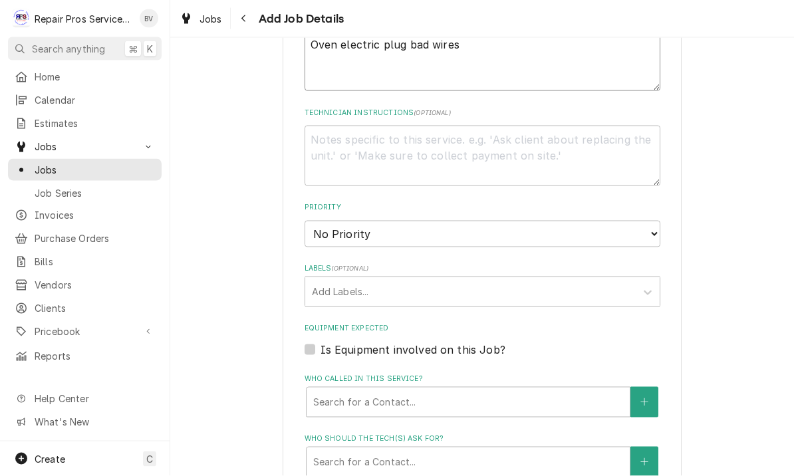
scroll to position [594, 0]
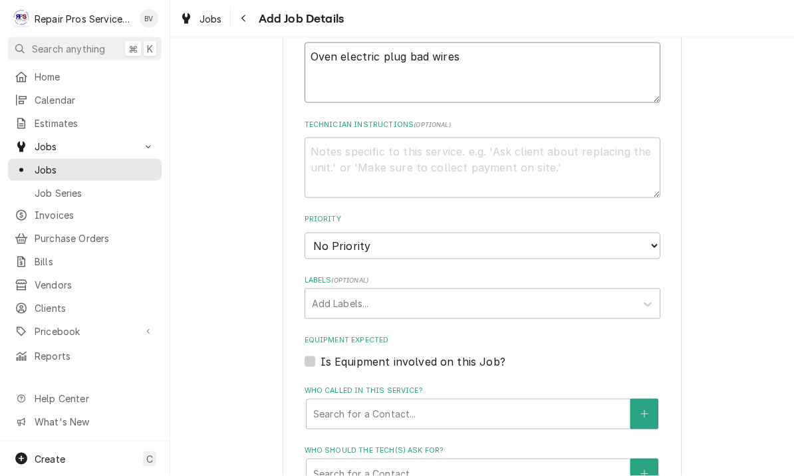
type textarea "Oven electric plug bad wires"
click at [579, 233] on select "No Priority Urgent High Medium Low" at bounding box center [483, 246] width 356 height 27
select select "3"
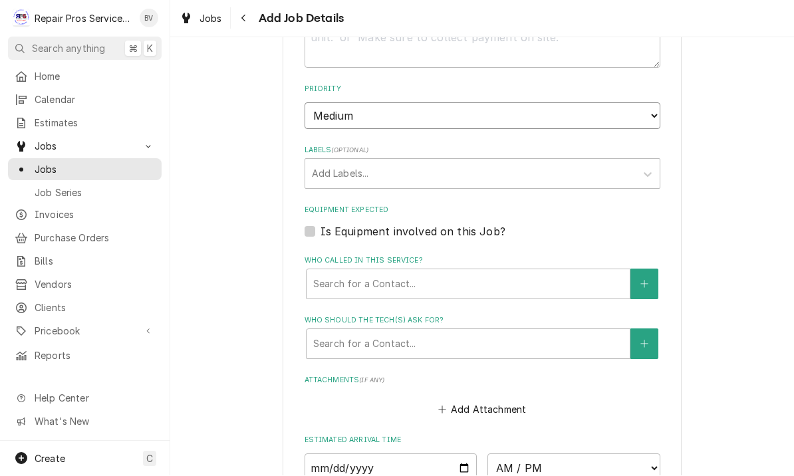
scroll to position [728, 0]
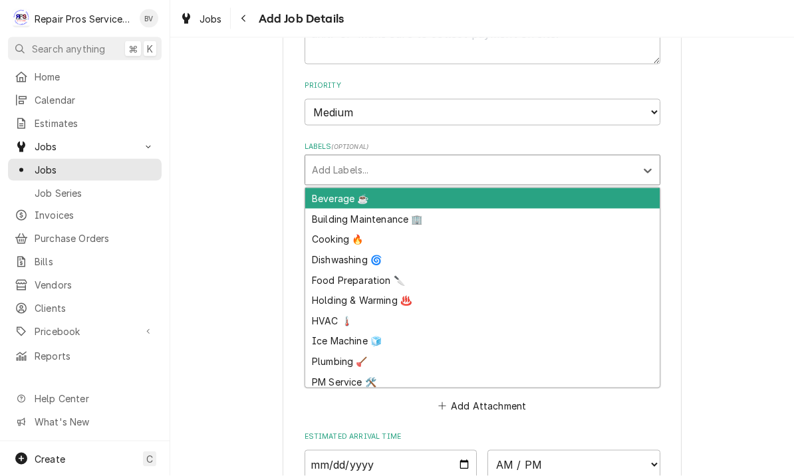
click at [357, 230] on div "Cooking 🔥" at bounding box center [482, 240] width 355 height 21
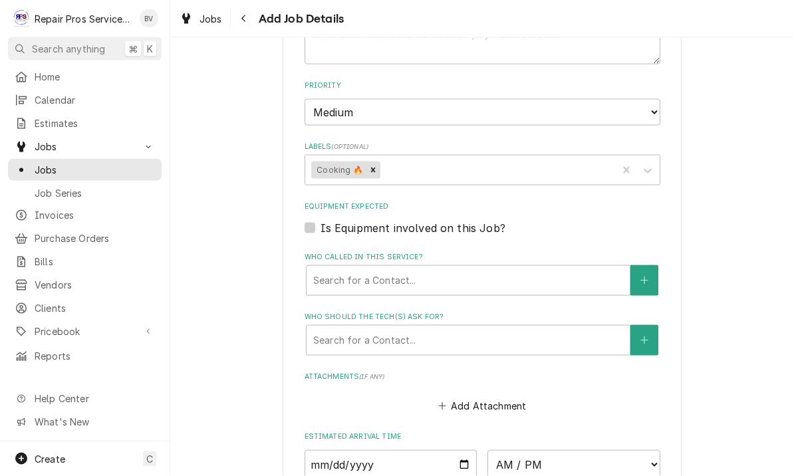
type textarea "x"
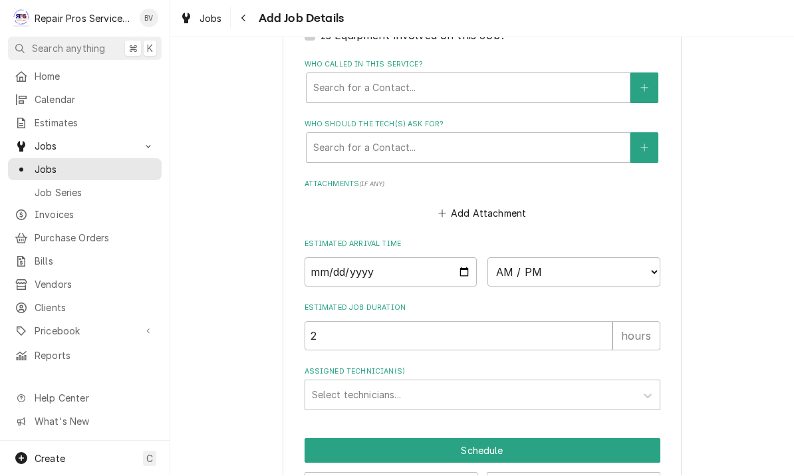
scroll to position [940, 0]
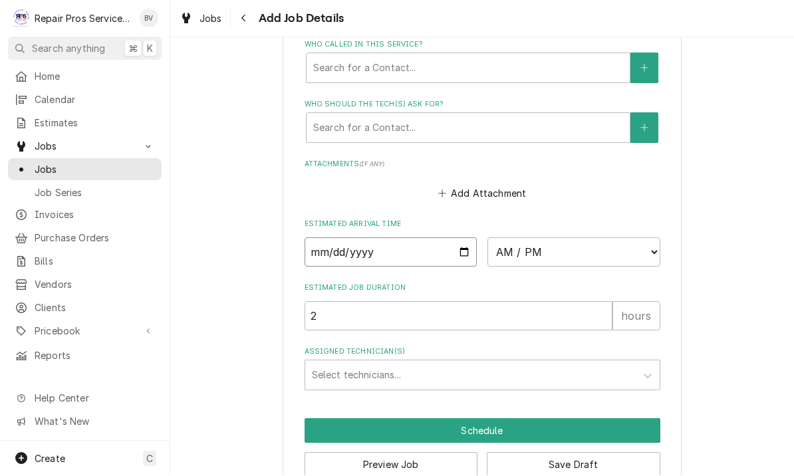
click at [396, 239] on input "Date" at bounding box center [391, 252] width 173 height 29
type input "2025-09-03"
type textarea "x"
type input "2025-09-04"
type textarea "x"
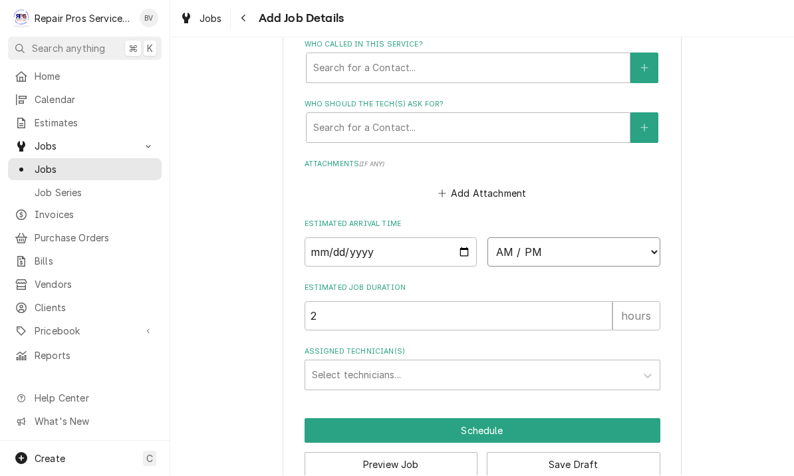
click at [567, 240] on select "AM / PM 6:00 AM 6:15 AM 6:30 AM 6:45 AM 7:00 AM 7:15 AM 7:30 AM 7:45 AM 8:00 AM…" at bounding box center [574, 252] width 173 height 29
select select "14:30:00"
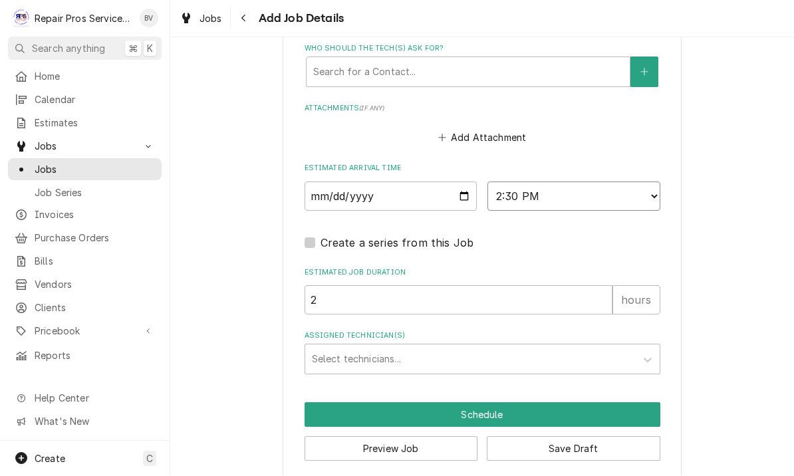
scroll to position [995, 0]
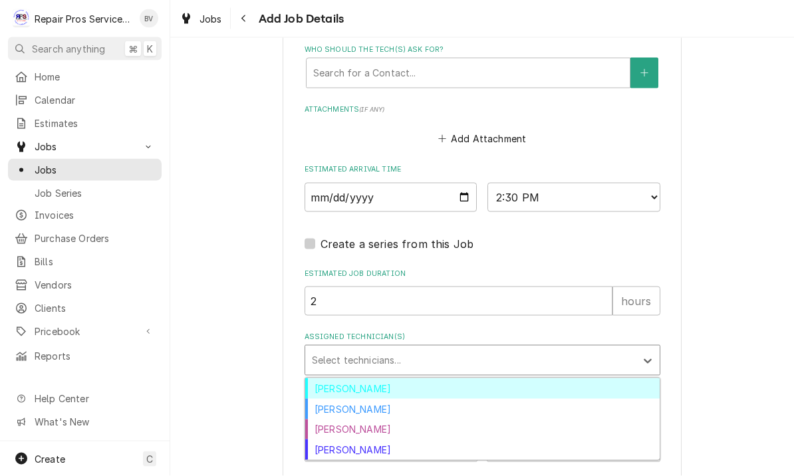
click at [357, 399] on div "Caleb Kvale" at bounding box center [482, 409] width 355 height 21
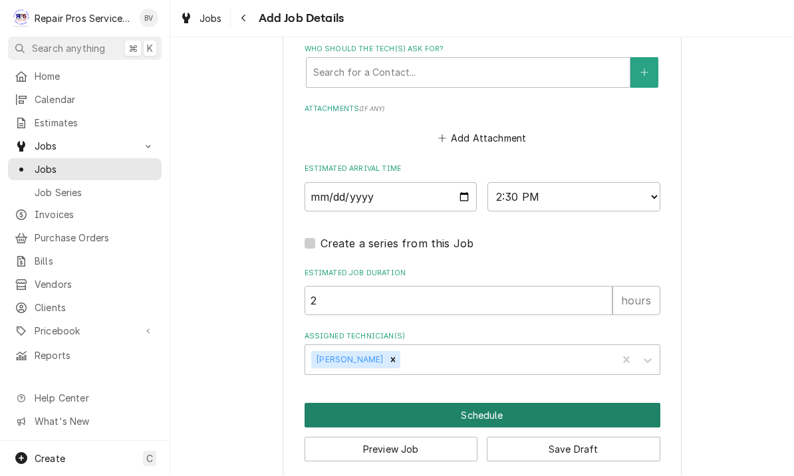
click at [484, 404] on button "Schedule" at bounding box center [483, 416] width 356 height 25
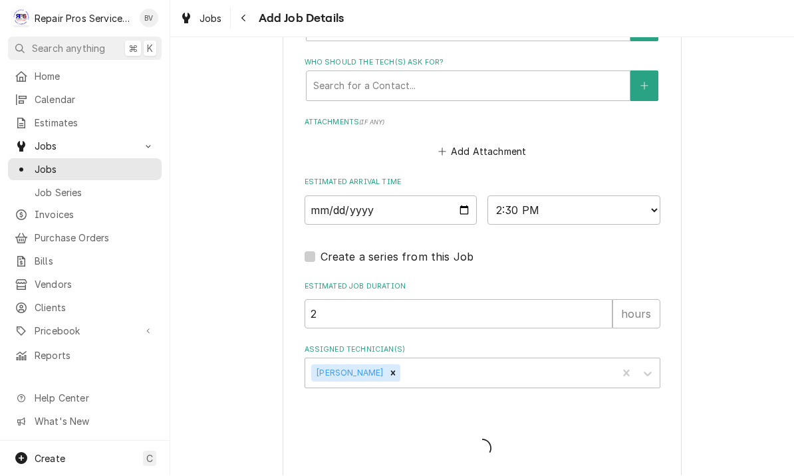
type textarea "x"
